Goal: Task Accomplishment & Management: Complete application form

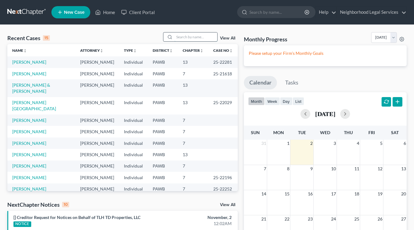
click at [178, 37] on input "search" at bounding box center [196, 36] width 43 height 9
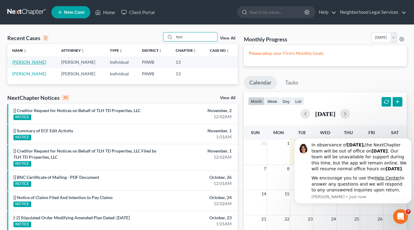
type input "fort"
click at [26, 62] on link "[PERSON_NAME]" at bounding box center [29, 61] width 34 height 5
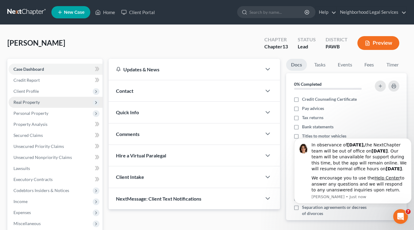
click at [37, 104] on span "Real Property" at bounding box center [26, 102] width 26 height 5
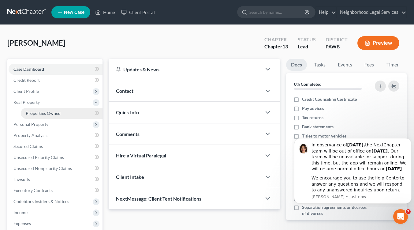
click at [36, 115] on span "Properties Owned" at bounding box center [43, 113] width 35 height 5
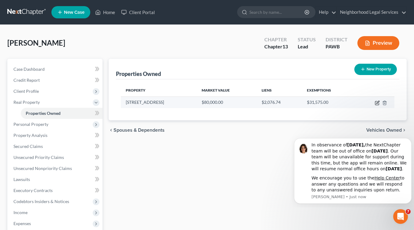
click at [377, 102] on icon "button" at bounding box center [377, 102] width 5 height 5
select select "39"
select select "0"
select select "7"
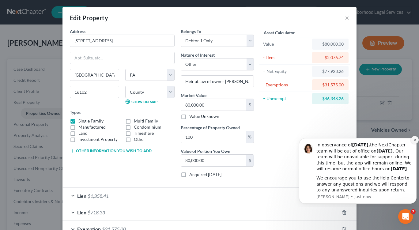
click at [414, 138] on icon "Dismiss notification" at bounding box center [414, 139] width 3 height 3
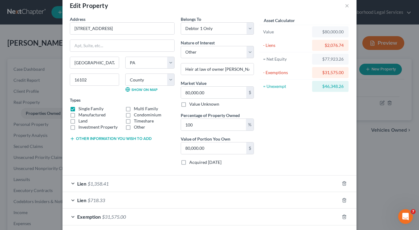
scroll to position [41, 0]
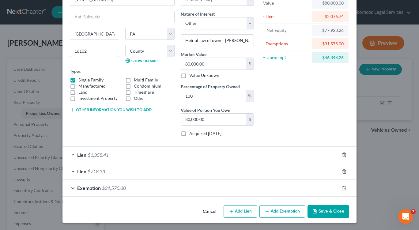
click at [71, 154] on div "Lien $1,358.41" at bounding box center [200, 155] width 277 height 16
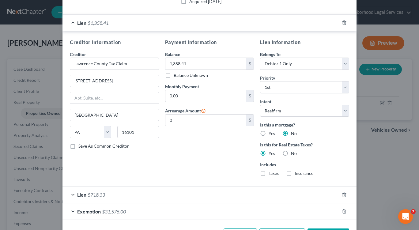
scroll to position [185, 0]
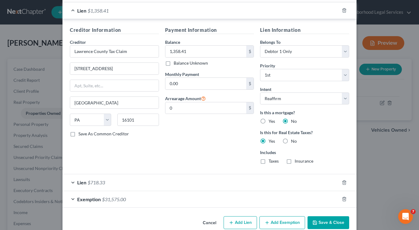
click at [72, 180] on div "Lien $718.33" at bounding box center [200, 182] width 277 height 16
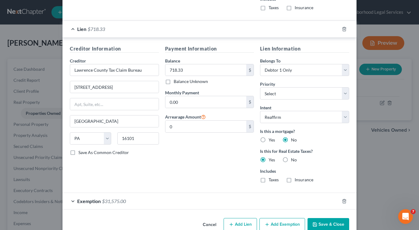
scroll to position [352, 0]
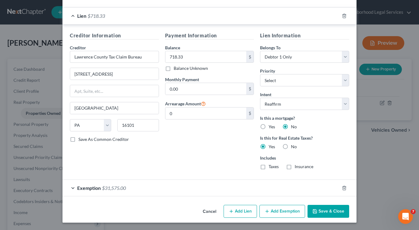
click at [241, 214] on button "Add Lien" at bounding box center [240, 211] width 33 height 13
select select "0"
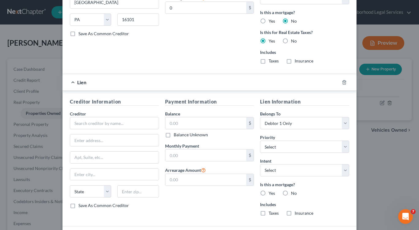
scroll to position [460, 0]
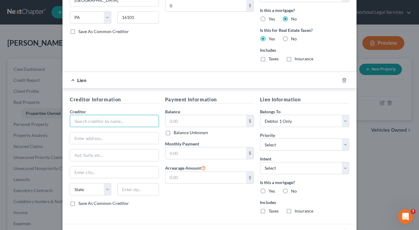
click at [108, 115] on input "text" at bounding box center [114, 121] width 89 height 12
type input "City of [GEOGRAPHIC_DATA]"
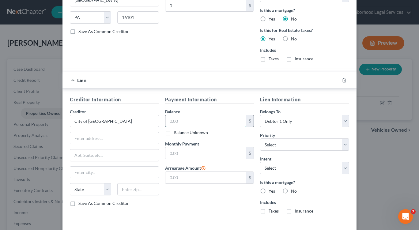
click at [174, 124] on input "text" at bounding box center [205, 121] width 81 height 12
type input "1,049.86"
click at [278, 167] on select "Select Surrender Redeem Reaffirm Avoid Other" at bounding box center [304, 168] width 89 height 12
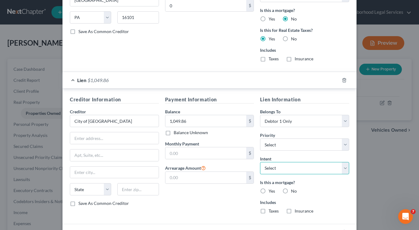
select select "2"
click at [260, 162] on select "Select Surrender Redeem Reaffirm Avoid Other" at bounding box center [304, 168] width 89 height 12
click at [291, 194] on label "No" at bounding box center [294, 191] width 6 height 6
click at [293, 192] on input "No" at bounding box center [295, 190] width 4 height 4
radio input "true"
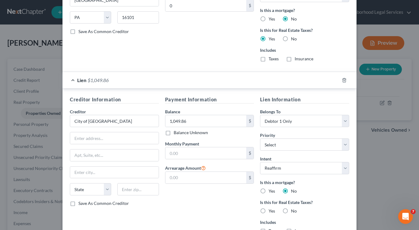
click at [269, 209] on label "Yes" at bounding box center [272, 211] width 6 height 6
click at [271, 209] on input "Yes" at bounding box center [273, 210] width 4 height 4
radio input "true"
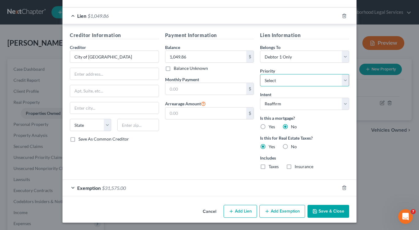
click at [344, 83] on select "Select 1st 2nd 3rd 4th 5th 6th 7th 8th 9th 10th 11th 12th 13th 14th 15th 16th 1…" at bounding box center [304, 80] width 89 height 12
select select "0"
click at [260, 74] on select "Select 1st 2nd 3rd 4th 5th 6th 7th 8th 9th 10th 11th 12th 13th 14th 15th 16th 1…" at bounding box center [304, 80] width 89 height 12
click at [123, 124] on input "text" at bounding box center [137, 125] width 41 height 12
type input "16101"
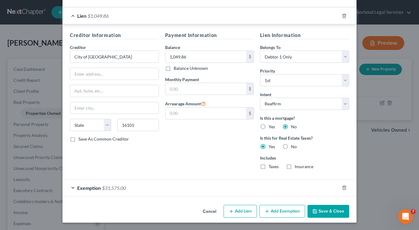
type input "[GEOGRAPHIC_DATA]"
select select "39"
click at [74, 78] on input "text" at bounding box center [114, 74] width 89 height 12
type input "[STREET_ADDRESS]"
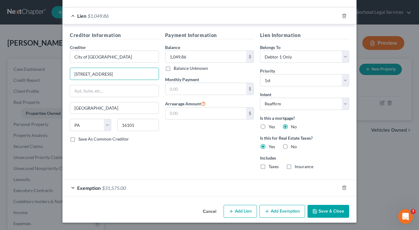
click at [325, 213] on button "Save & Close" at bounding box center [329, 211] width 42 height 13
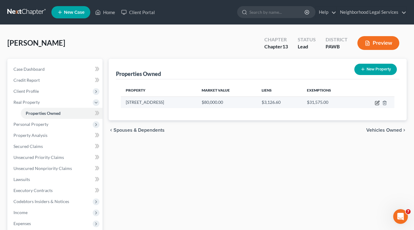
click at [378, 103] on icon "button" at bounding box center [377, 102] width 5 height 5
select select "39"
select select "36"
select select "0"
select select "7"
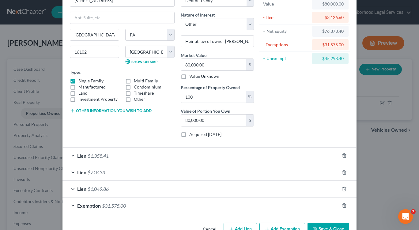
scroll to position [58, 0]
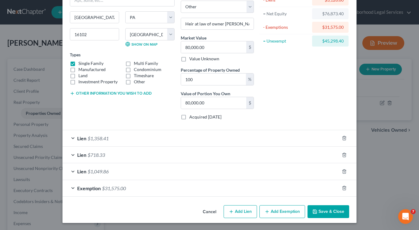
click at [71, 170] on div "Lien $1,049.86" at bounding box center [200, 171] width 277 height 16
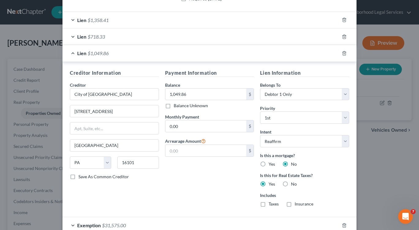
scroll to position [178, 0]
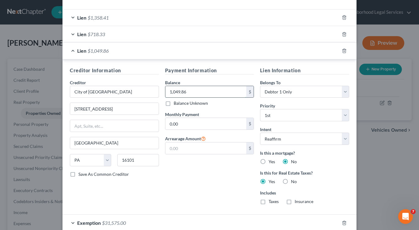
click at [188, 91] on input "1,049.86" at bounding box center [205, 92] width 81 height 12
type input "1,593.37"
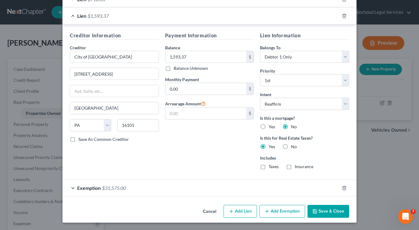
click at [319, 211] on button "Save & Close" at bounding box center [329, 211] width 42 height 13
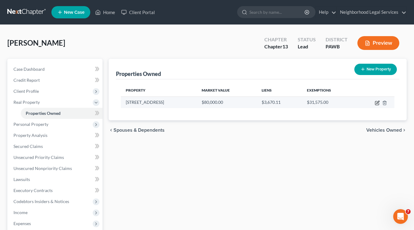
click at [377, 104] on icon "button" at bounding box center [377, 102] width 5 height 5
click at [377, 102] on icon "button" at bounding box center [377, 102] width 5 height 5
select select "39"
select select "36"
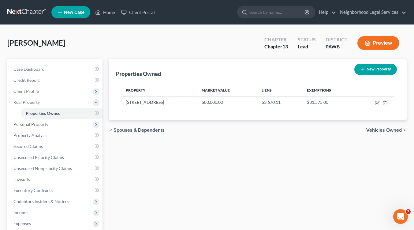
select select "0"
select select "7"
select select "39"
select select "36"
select select "0"
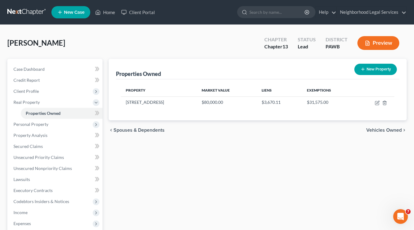
select select "7"
select select "39"
select select "36"
select select "0"
select select "7"
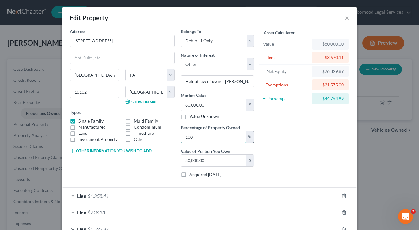
click at [197, 137] on input "100" at bounding box center [213, 137] width 65 height 12
type input "10"
type input "8,000.00"
type input "1"
type input "800.00"
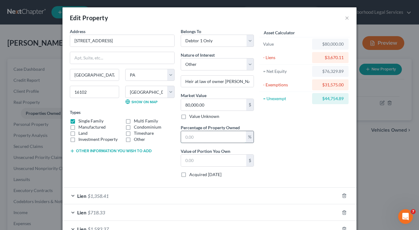
type input "6"
type input "4,800.00"
type input "69"
type input "55,200.00"
type input "69"
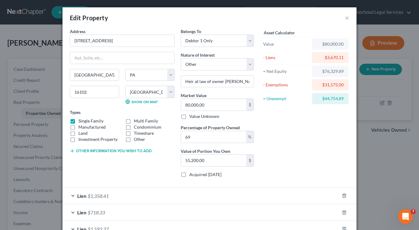
click at [289, 152] on div "Asset Calculator Value $80,000.00 - Liens $3,670.11 = Net Equity $76,329.89 - E…" at bounding box center [304, 105] width 95 height 154
click at [247, 41] on select "Select Debtor 1 Only Debtor 2 Only Debtor 1 And Debtor 2 Only At Least One Of T…" at bounding box center [217, 41] width 73 height 12
select select "3"
click at [181, 35] on select "Select Debtor 1 Only Debtor 2 Only Debtor 1 And Debtor 2 Only At Least One Of T…" at bounding box center [217, 41] width 73 height 12
click at [249, 64] on select "Select Fee Simple Joint Tenant Life Estate Equitable Interest Future Interest T…" at bounding box center [217, 64] width 73 height 12
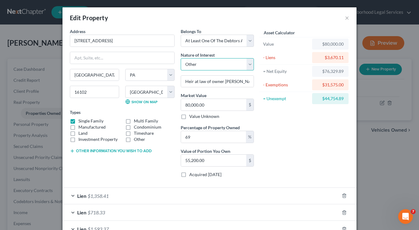
select select "3"
click at [181, 58] on select "Select Fee Simple Joint Tenant Life Estate Equitable Interest Future Interest T…" at bounding box center [217, 64] width 73 height 12
